Goal: Task Accomplishment & Management: Manage account settings

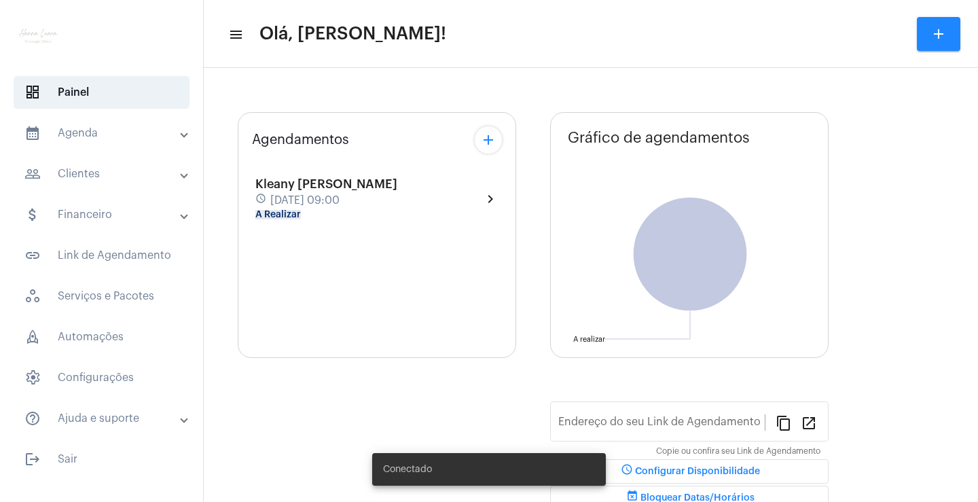
type input "[URL][DOMAIN_NAME]"
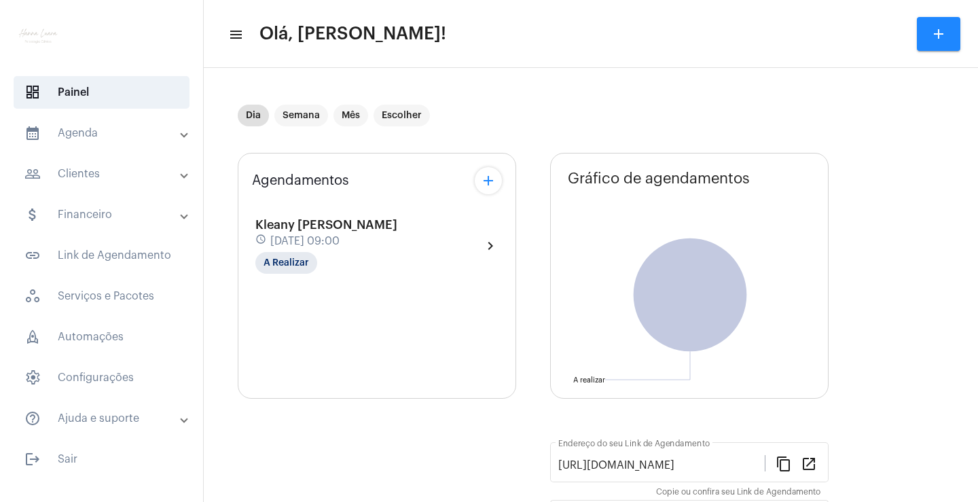
click at [113, 177] on mat-panel-title "people_outline Clientes" at bounding box center [102, 174] width 157 height 16
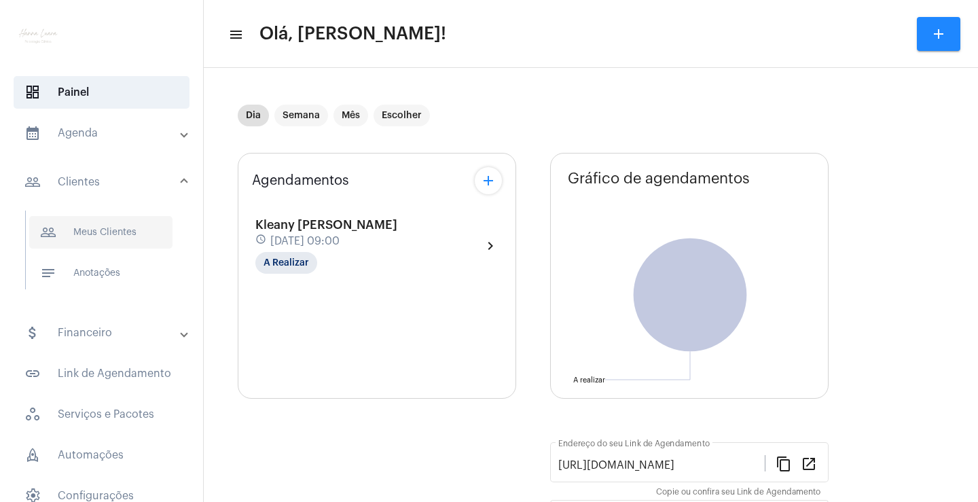
click at [140, 229] on span "people_outline Meus Clientes" at bounding box center [100, 232] width 143 height 33
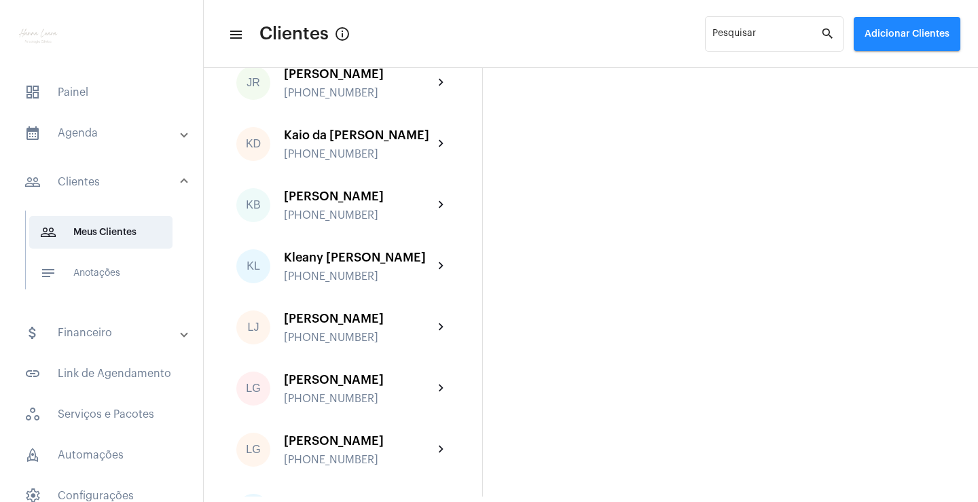
scroll to position [1765, 0]
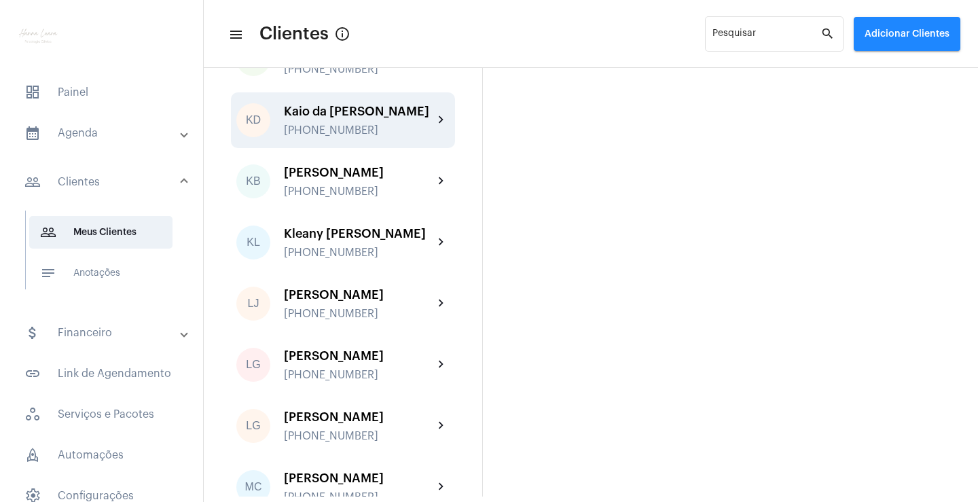
click at [371, 118] on div "Kaio da [PERSON_NAME]" at bounding box center [358, 112] width 149 height 14
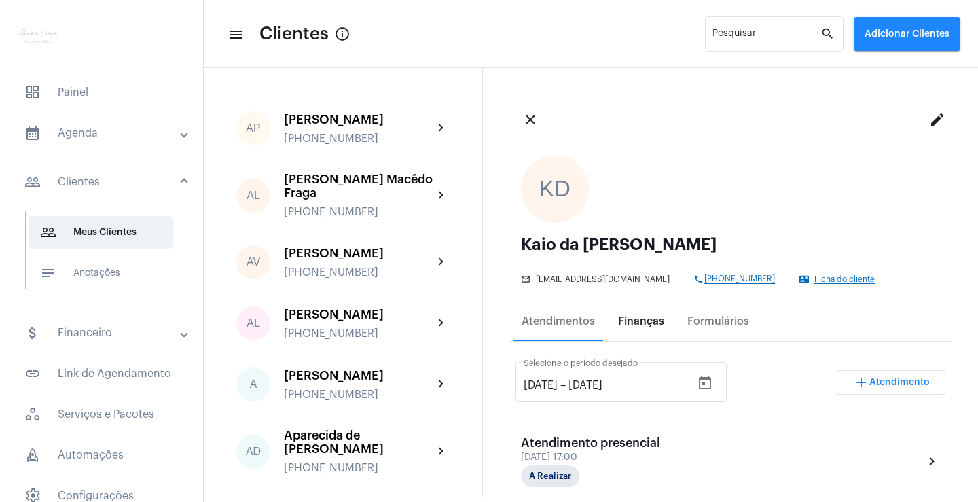
click at [635, 320] on div "Finanças" at bounding box center [641, 321] width 46 height 12
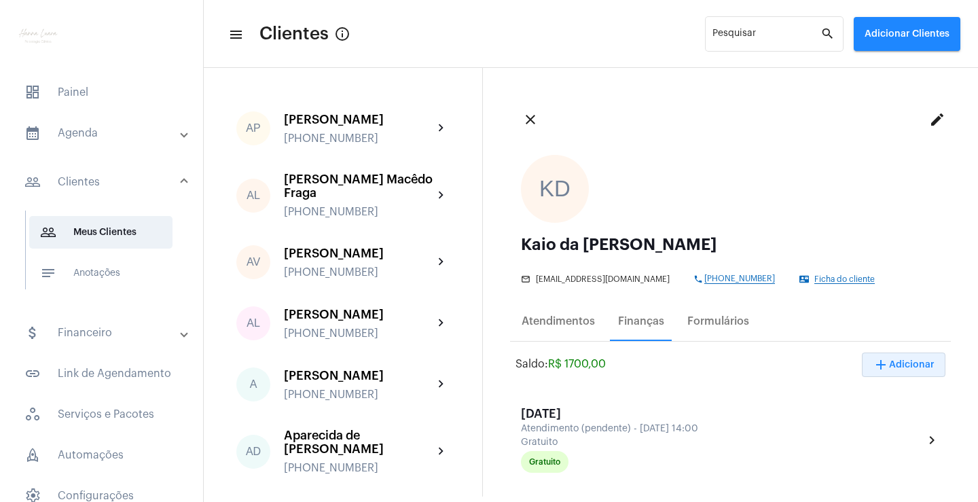
click at [906, 370] on button "add Adicionar" at bounding box center [904, 364] width 84 height 24
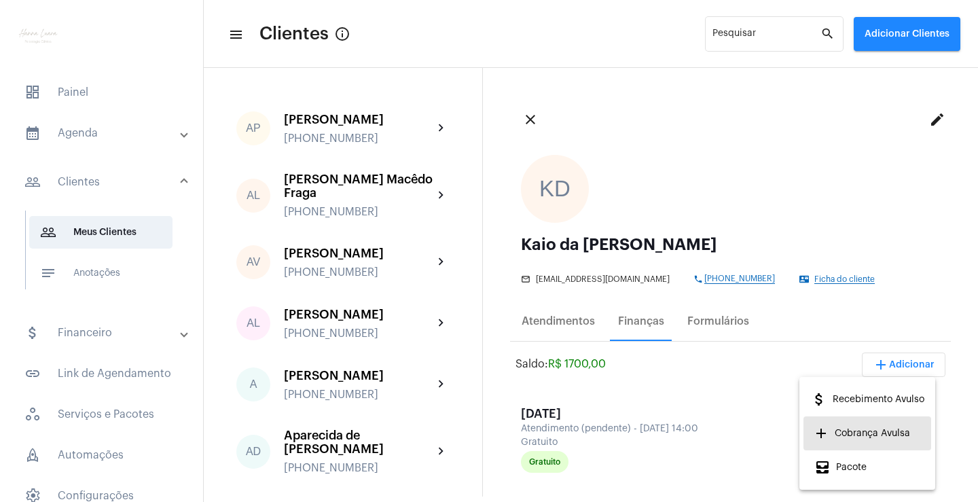
click at [886, 422] on span "add Cobrança Avulsa" at bounding box center [862, 433] width 96 height 24
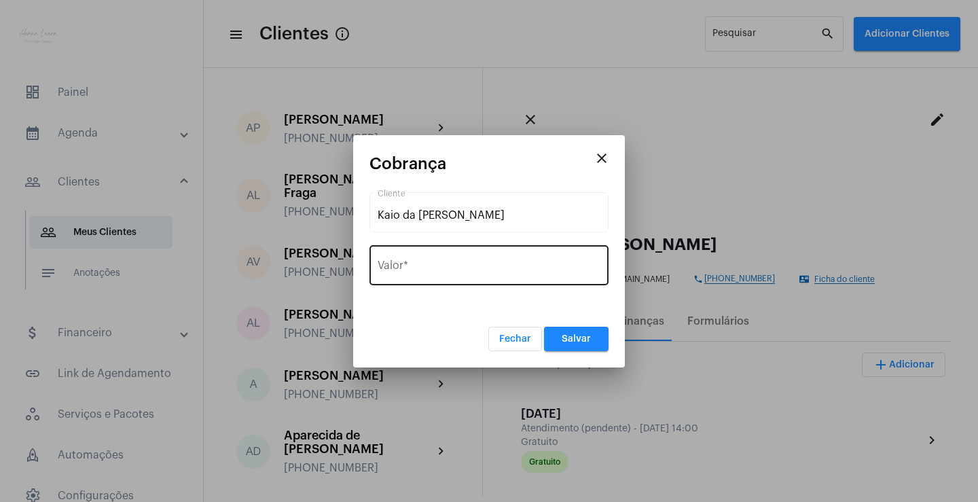
click at [479, 260] on div "Valor *" at bounding box center [489, 263] width 223 height 43
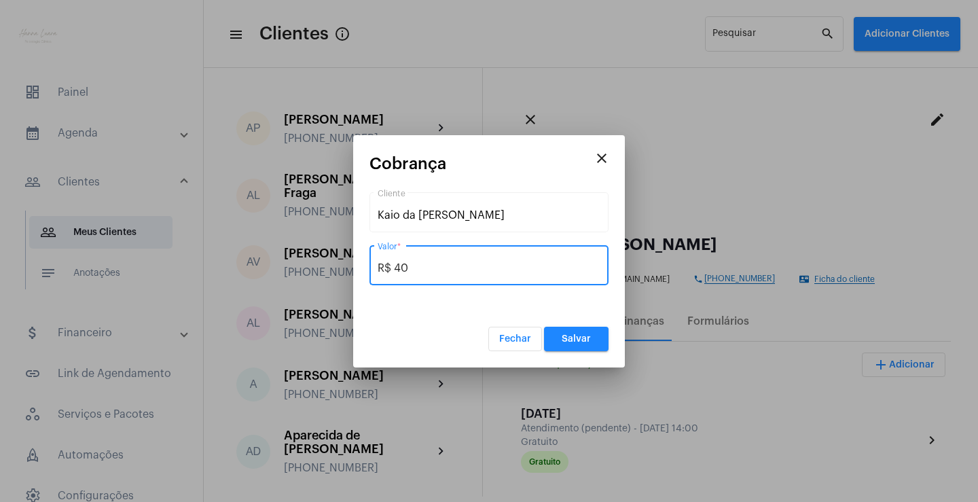
type input "R$ 400"
click at [566, 340] on span "Salvar" at bounding box center [576, 339] width 29 height 10
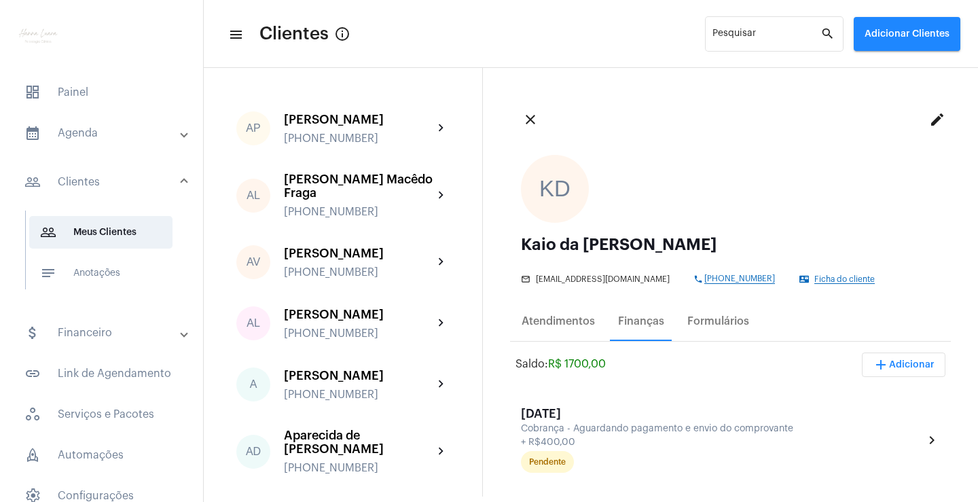
click at [699, 358] on div "Saldo: R$ 1700,00 add Adicionar" at bounding box center [730, 371] width 430 height 38
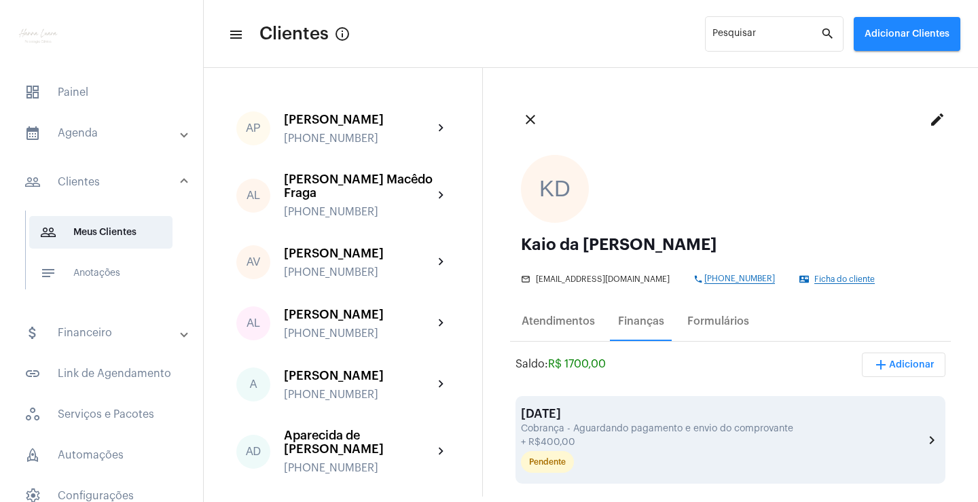
click at [762, 429] on div "Cobrança - Aguardando pagamento e envio do comprovante" at bounding box center [720, 429] width 399 height 10
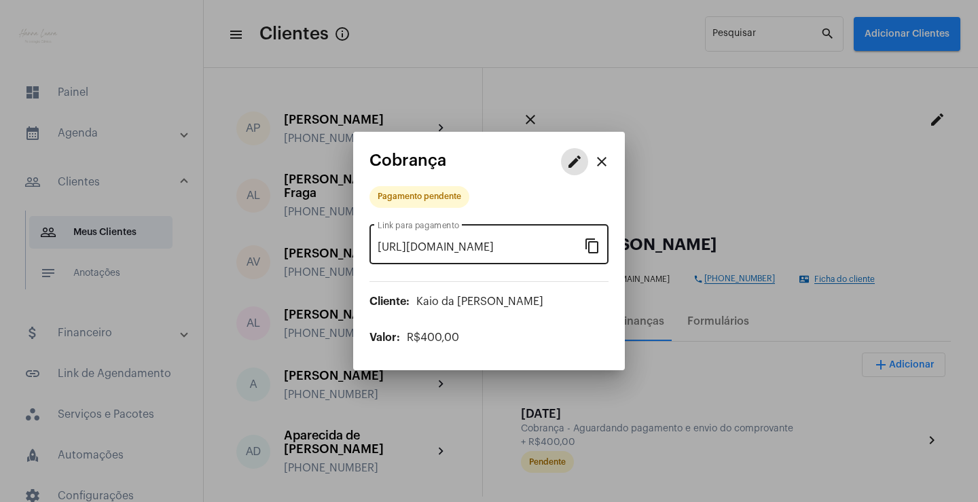
click at [593, 246] on mat-icon "content_copy" at bounding box center [592, 245] width 16 height 16
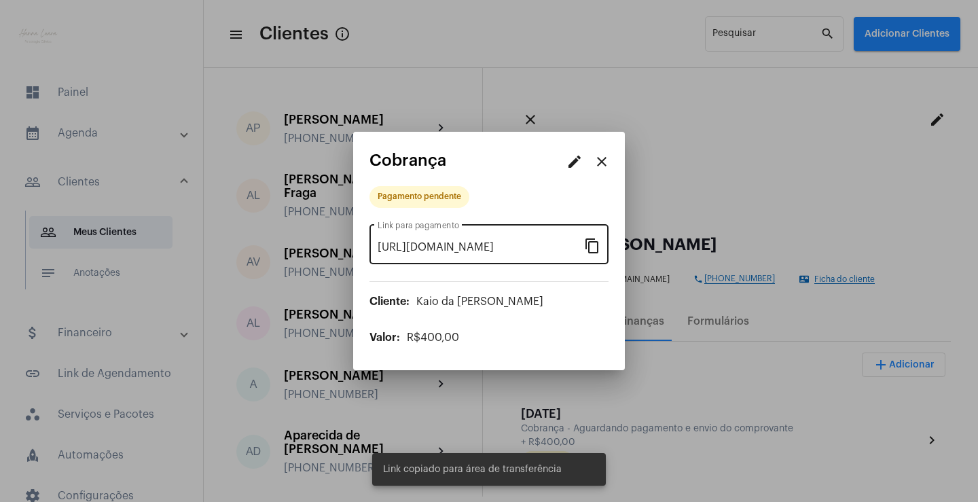
click at [594, 246] on mat-icon "content_copy" at bounding box center [592, 245] width 16 height 16
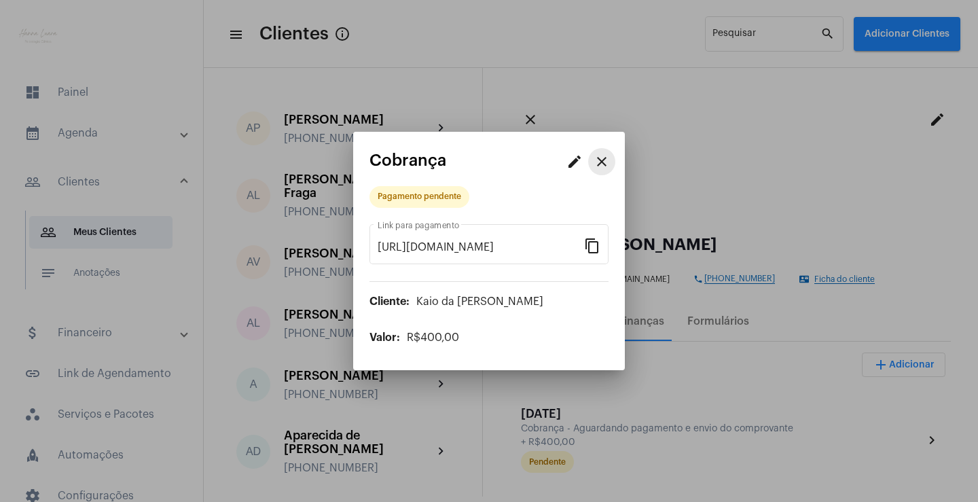
click at [604, 159] on mat-icon "close" at bounding box center [601, 161] width 16 height 16
